Goal: Download file/media

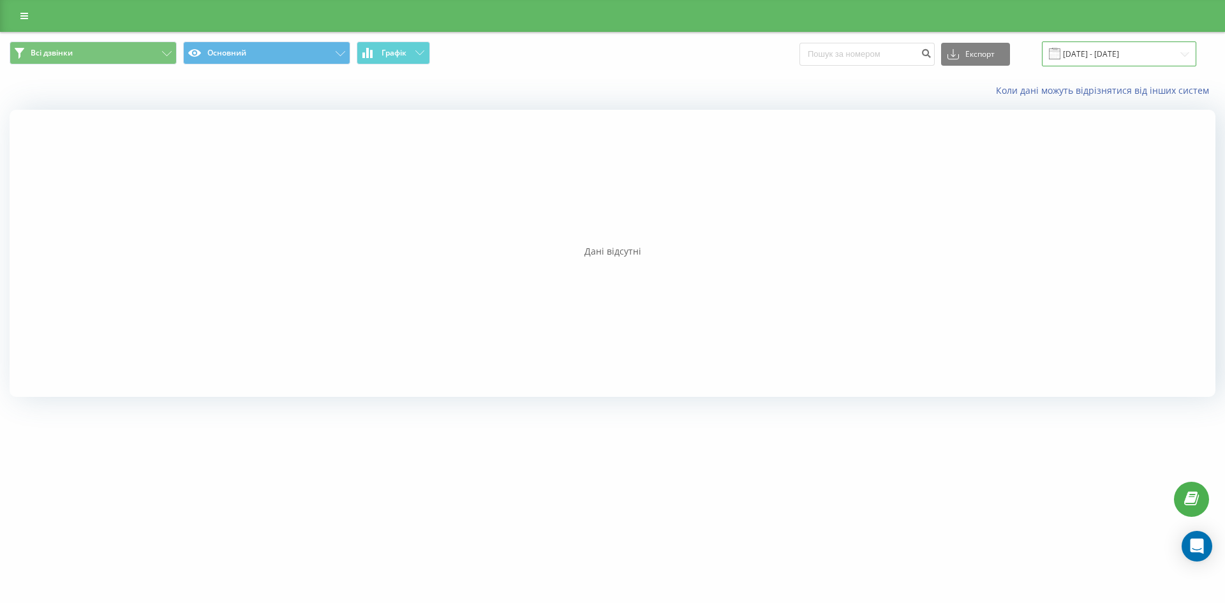
click at [1087, 52] on input "[DATE] - [DATE]" at bounding box center [1119, 53] width 154 height 25
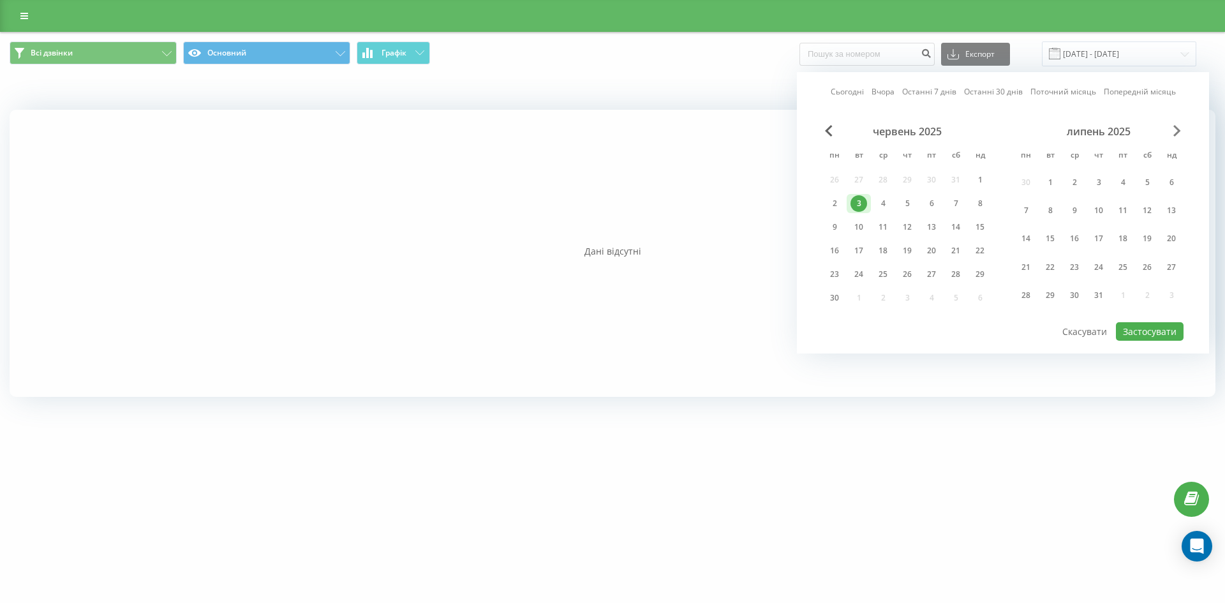
click at [1175, 127] on span "Next Month" at bounding box center [1177, 130] width 8 height 11
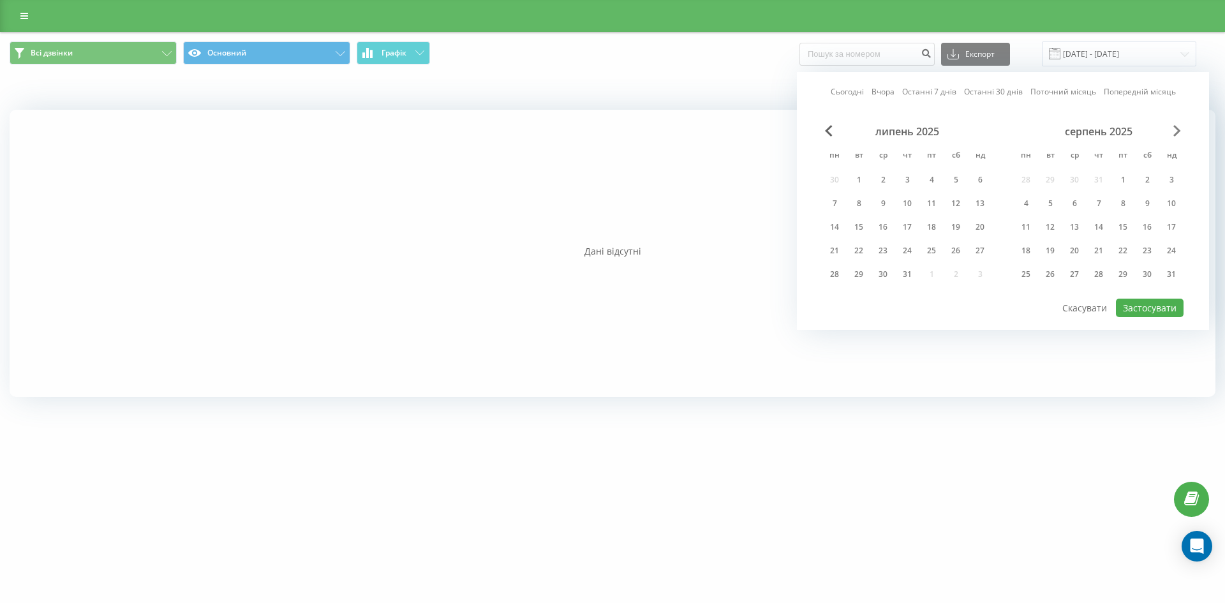
click at [1175, 127] on span "Next Month" at bounding box center [1177, 130] width 8 height 11
click at [863, 250] on div "19" at bounding box center [858, 250] width 17 height 17
click at [862, 250] on div "19" at bounding box center [858, 250] width 17 height 17
click at [1137, 304] on button "Застосувати" at bounding box center [1149, 307] width 68 height 18
type input "[DATE] - [DATE]"
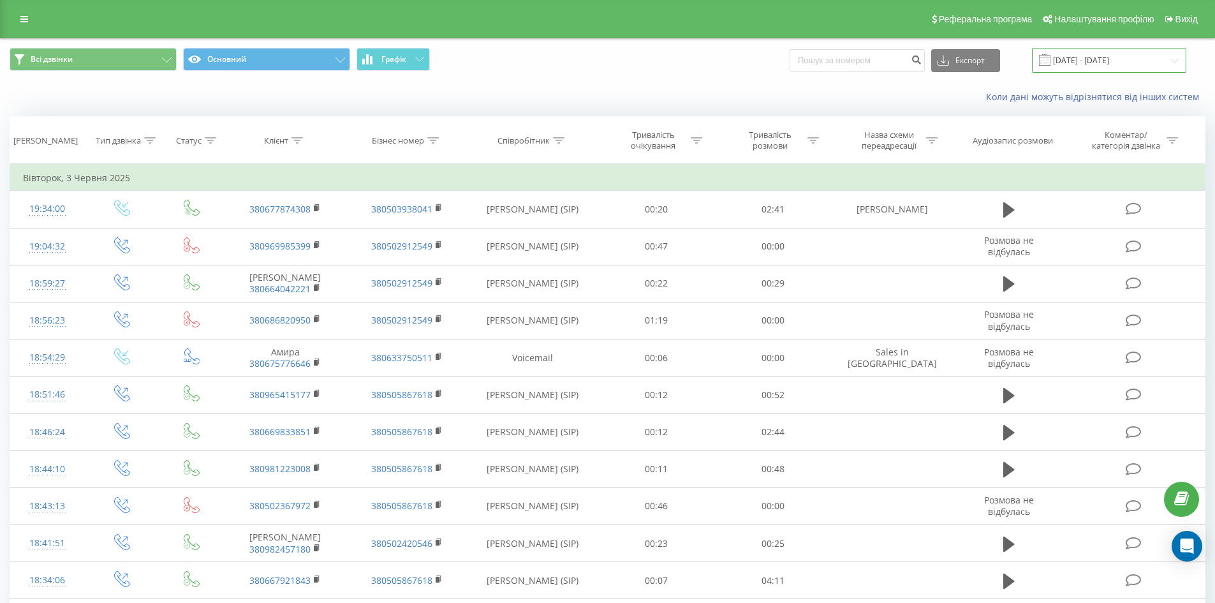
click at [1142, 58] on input "[DATE] - [DATE]" at bounding box center [1109, 60] width 154 height 25
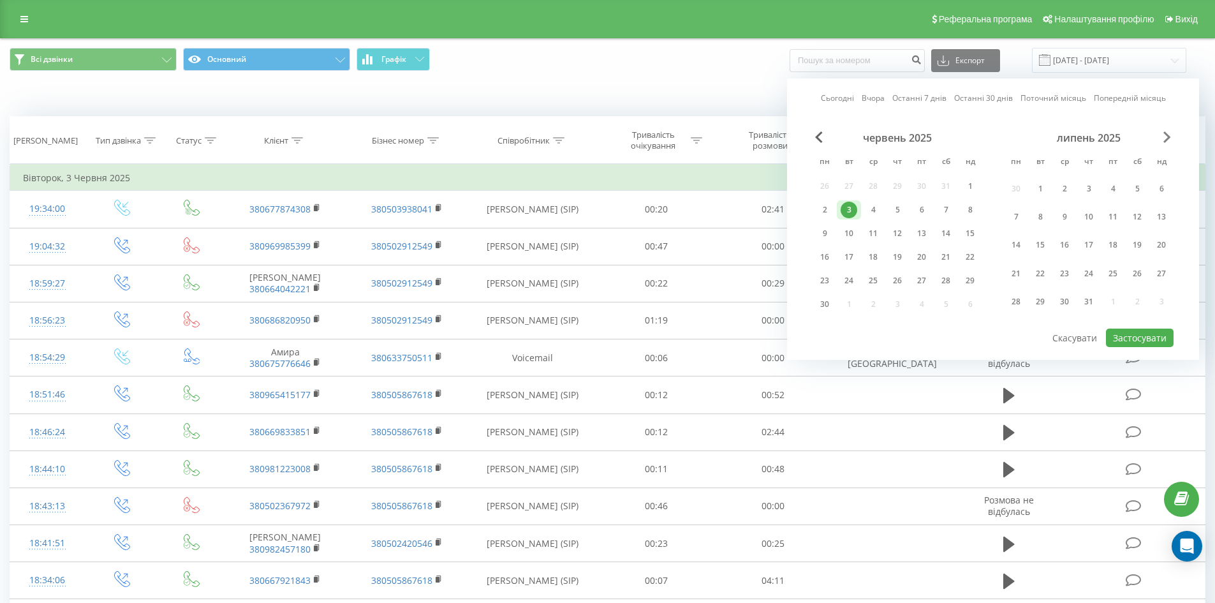
click at [1169, 138] on span "Next Month" at bounding box center [1167, 136] width 8 height 11
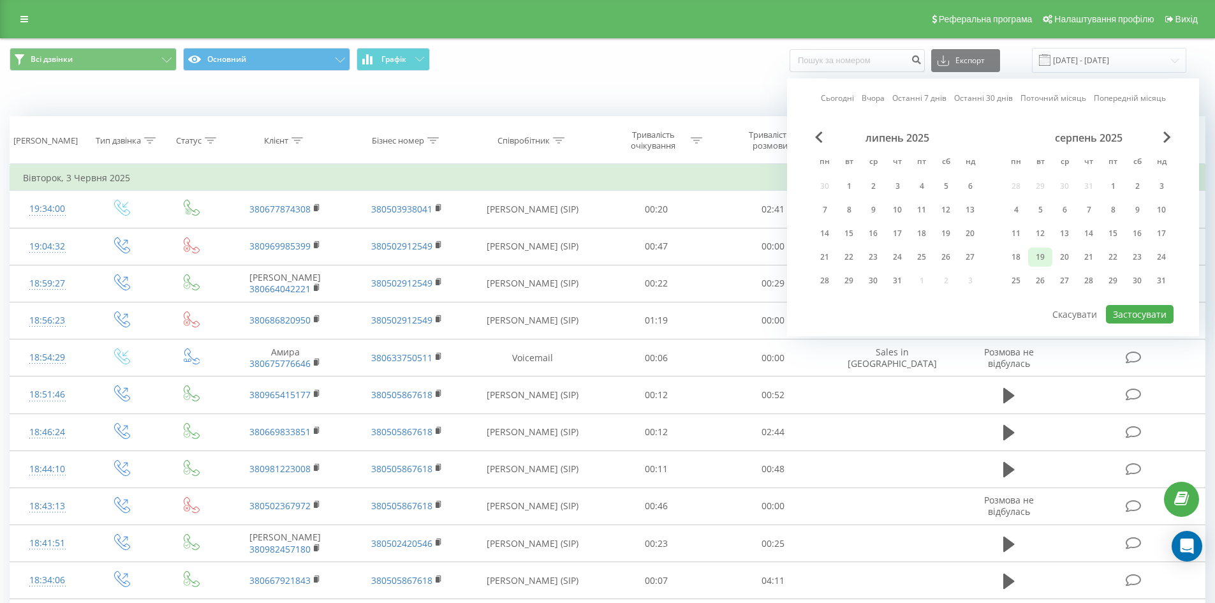
click at [1039, 253] on div "19" at bounding box center [1040, 257] width 17 height 17
click at [1134, 314] on button "Застосувати" at bounding box center [1140, 314] width 68 height 18
type input "[DATE] - [DATE]"
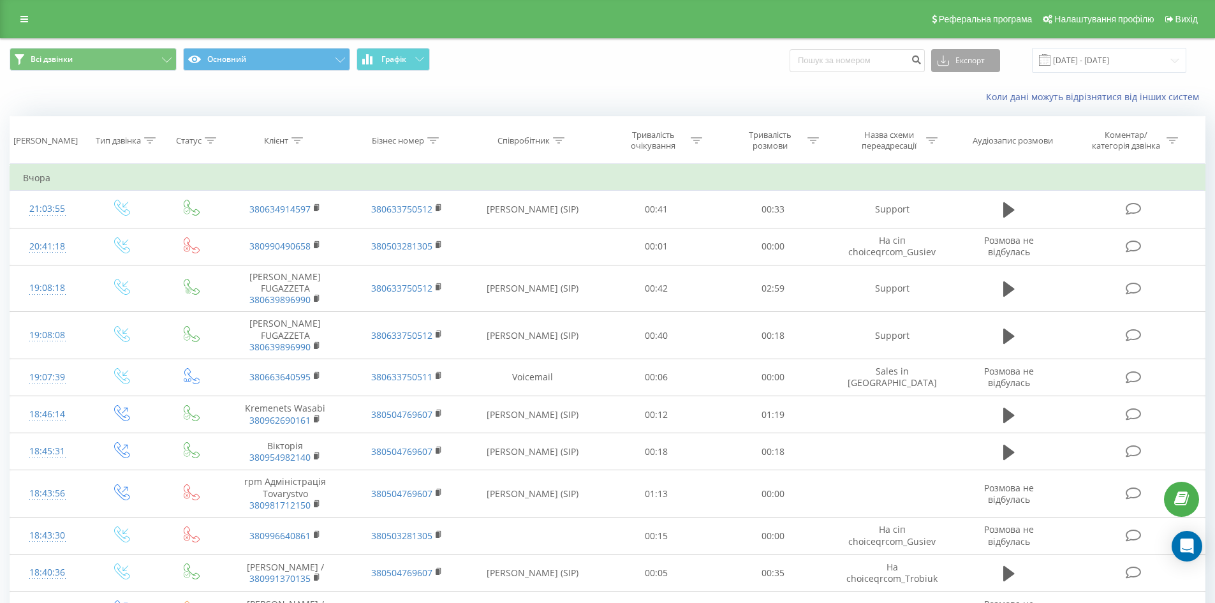
click at [1000, 61] on button "Експорт" at bounding box center [965, 60] width 69 height 23
click at [951, 130] on div ".xlsx" at bounding box center [966, 130] width 68 height 23
